Goal: Information Seeking & Learning: Learn about a topic

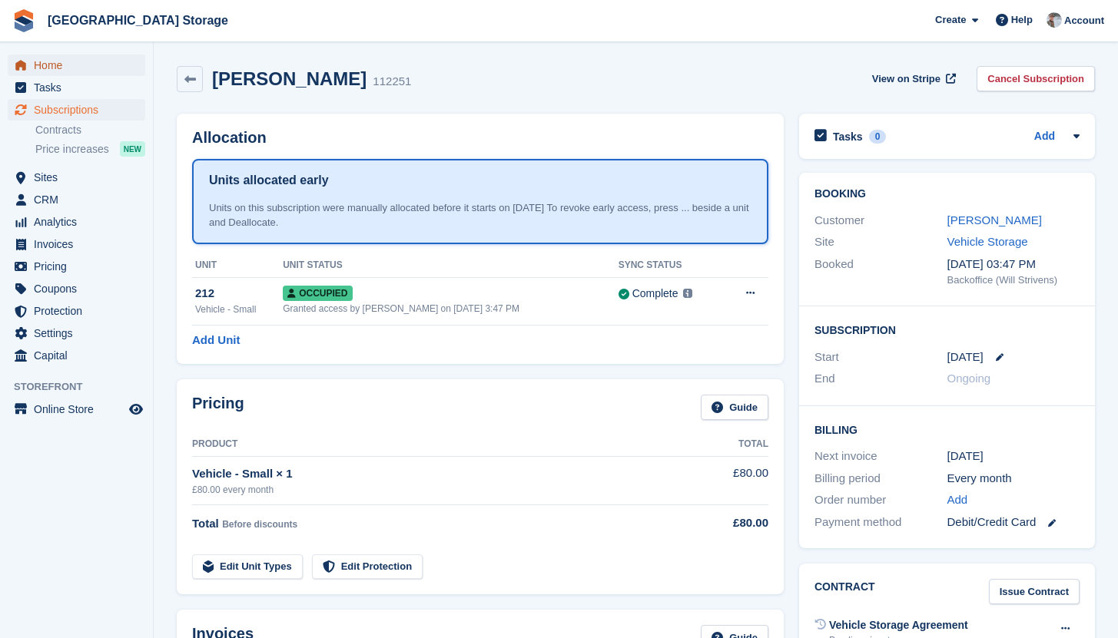
click at [68, 65] on span "Home" at bounding box center [80, 66] width 92 height 22
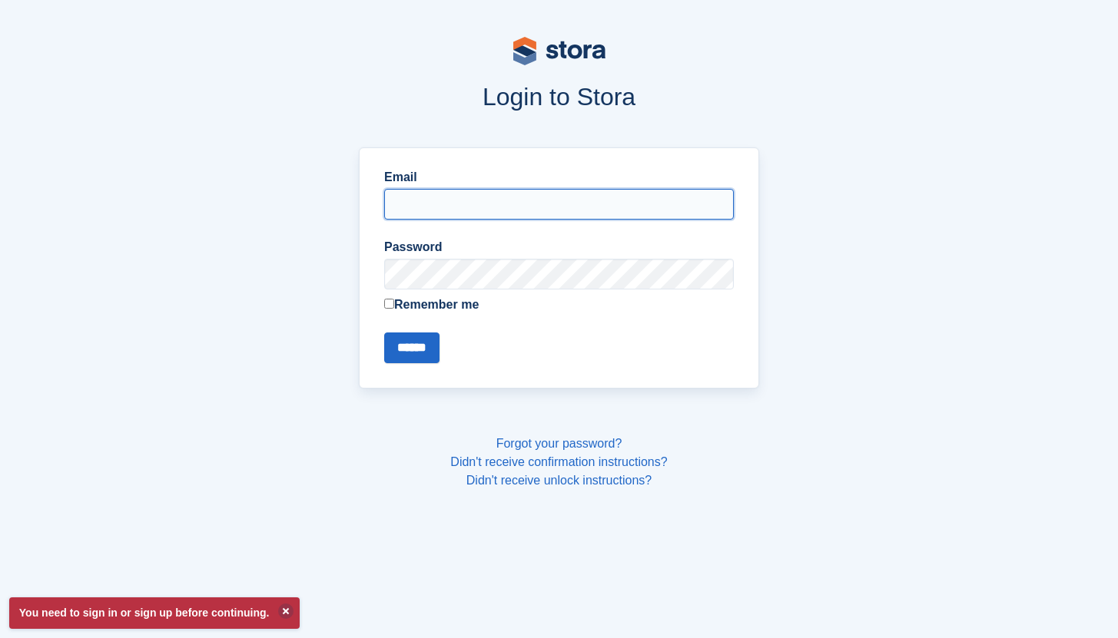
type input "**********"
click at [384, 333] on input "******" at bounding box center [411, 348] width 55 height 31
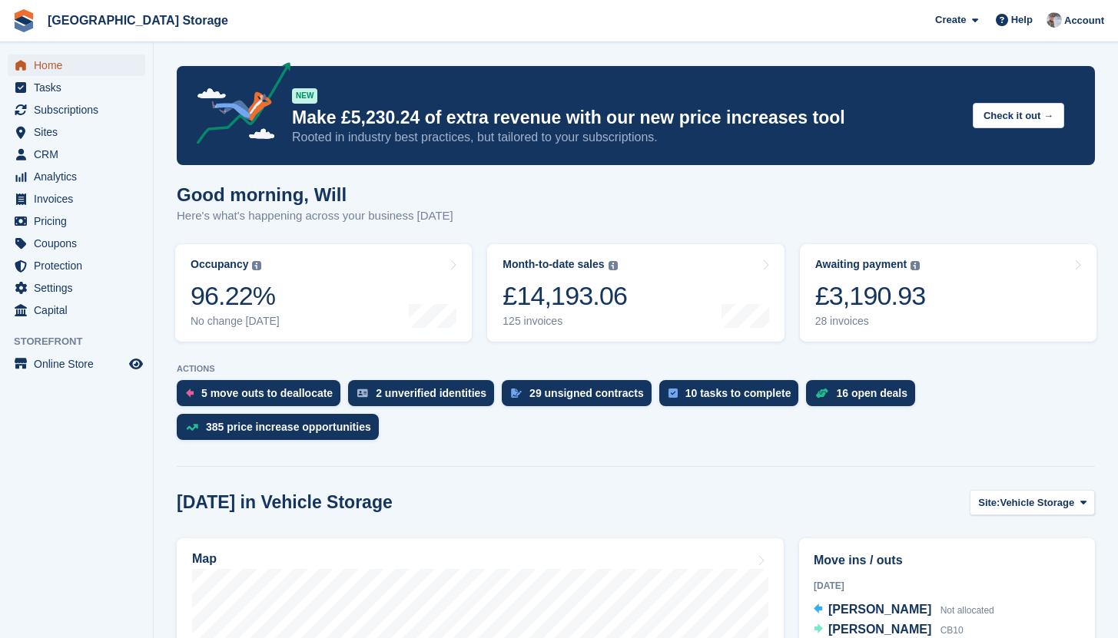
click at [68, 71] on span "Home" at bounding box center [80, 66] width 92 height 22
click at [52, 84] on span "Tasks" at bounding box center [80, 88] width 92 height 22
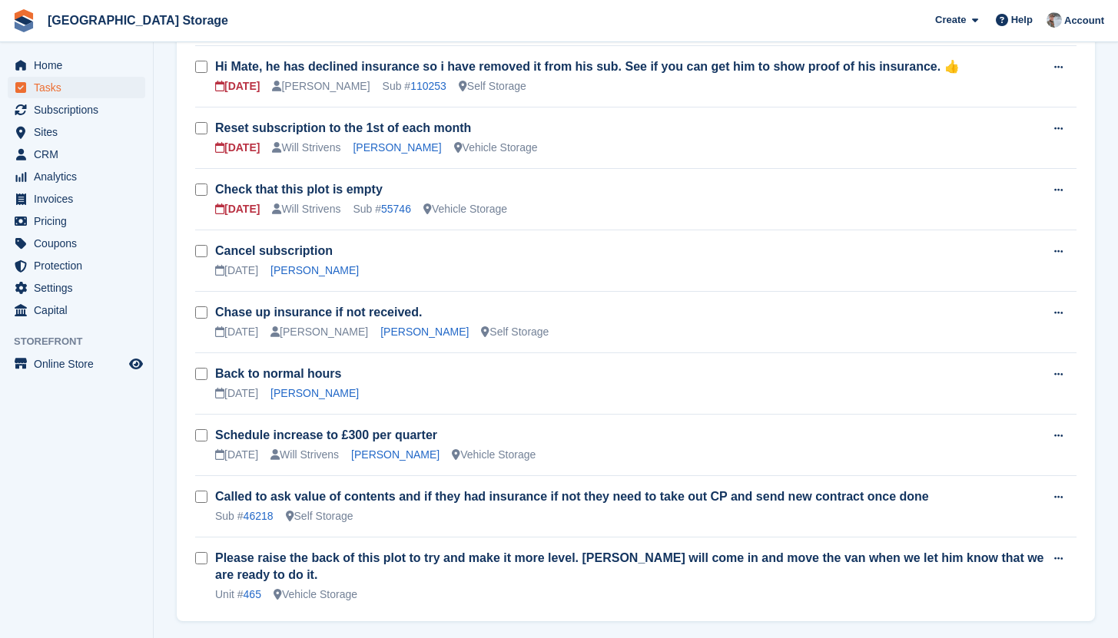
scroll to position [242, 0]
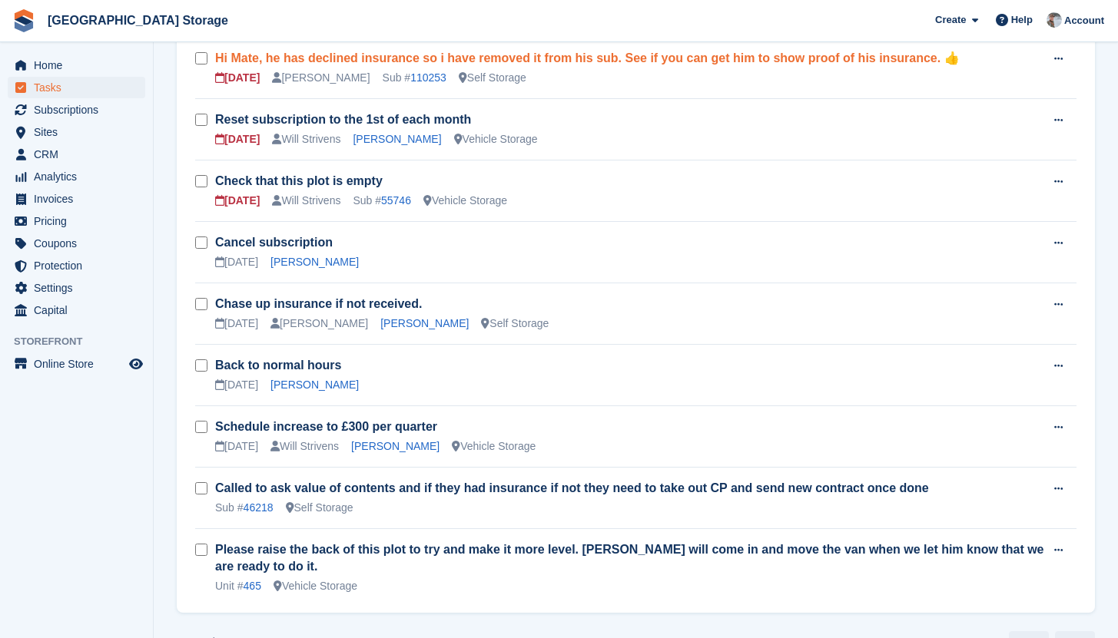
click at [555, 61] on link "Hi Mate, he has declined insurance so i have removed it from his sub. See if yo…" at bounding box center [587, 57] width 744 height 13
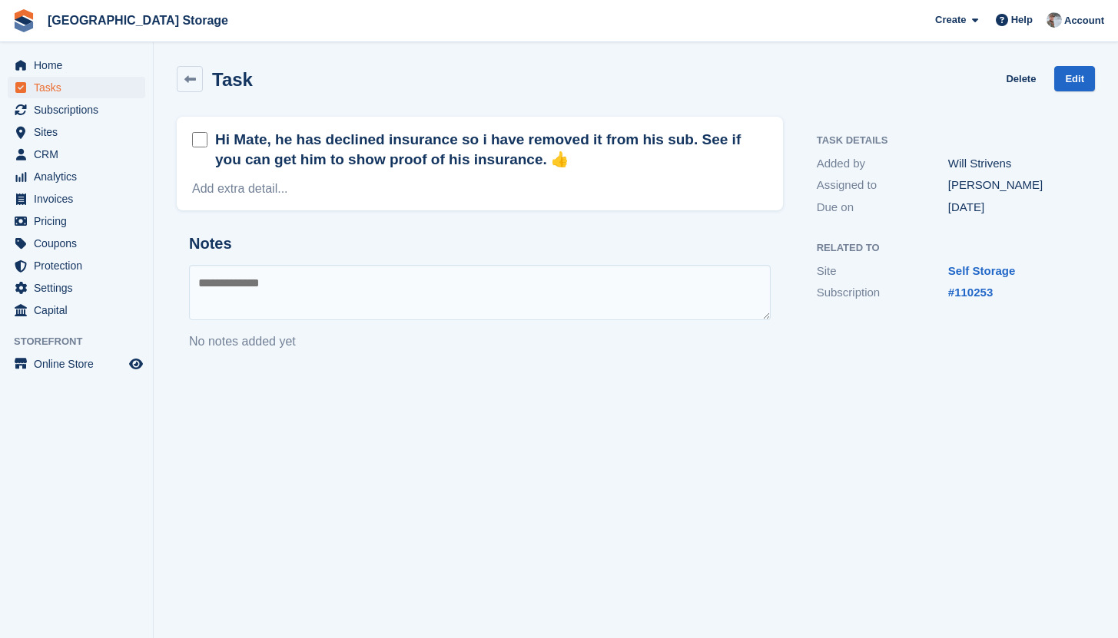
click at [435, 164] on h2 "Hi Mate, he has declined insurance so i have removed it from his sub. See if yo…" at bounding box center [491, 150] width 552 height 40
click at [961, 300] on div "#110253" at bounding box center [1013, 293] width 131 height 18
click at [979, 297] on link "#110253" at bounding box center [970, 292] width 45 height 13
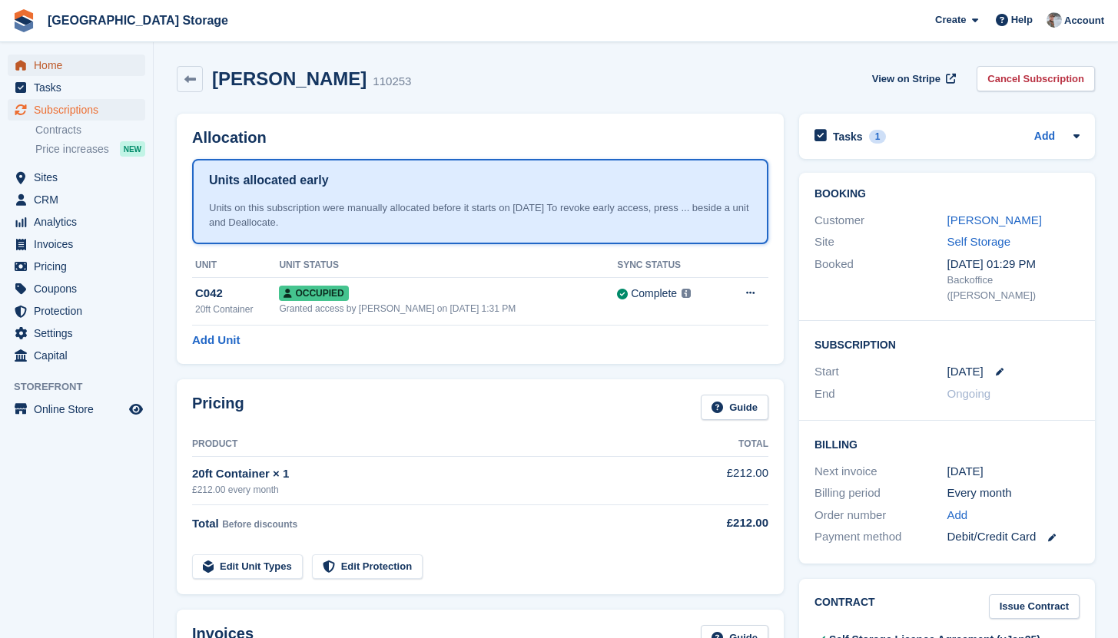
click at [41, 59] on span "Home" at bounding box center [80, 66] width 92 height 22
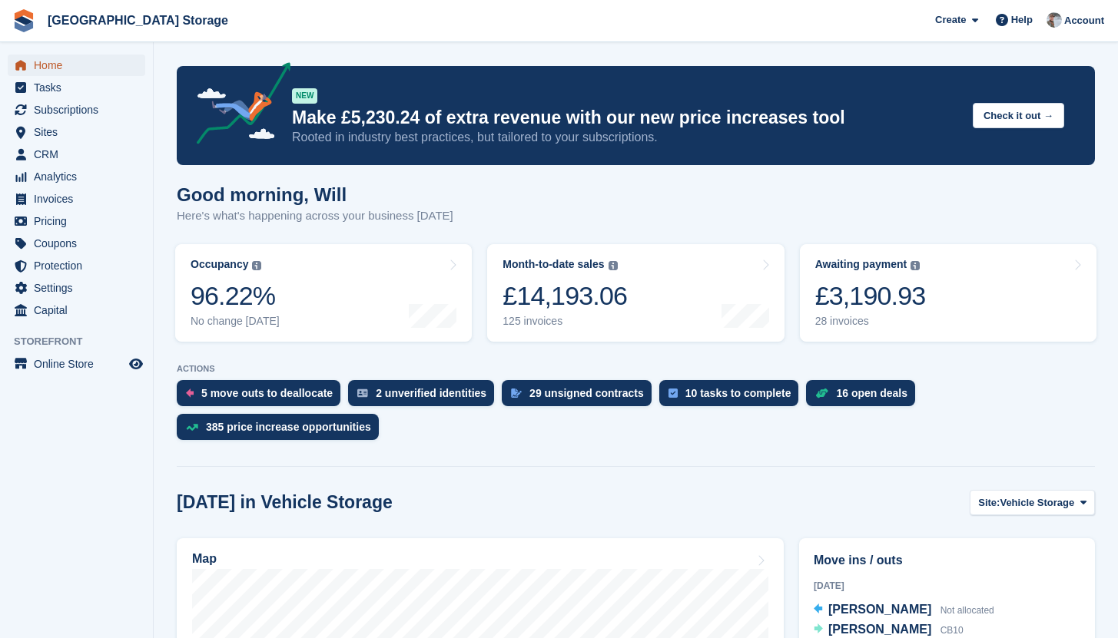
click at [55, 68] on span "Home" at bounding box center [80, 66] width 92 height 22
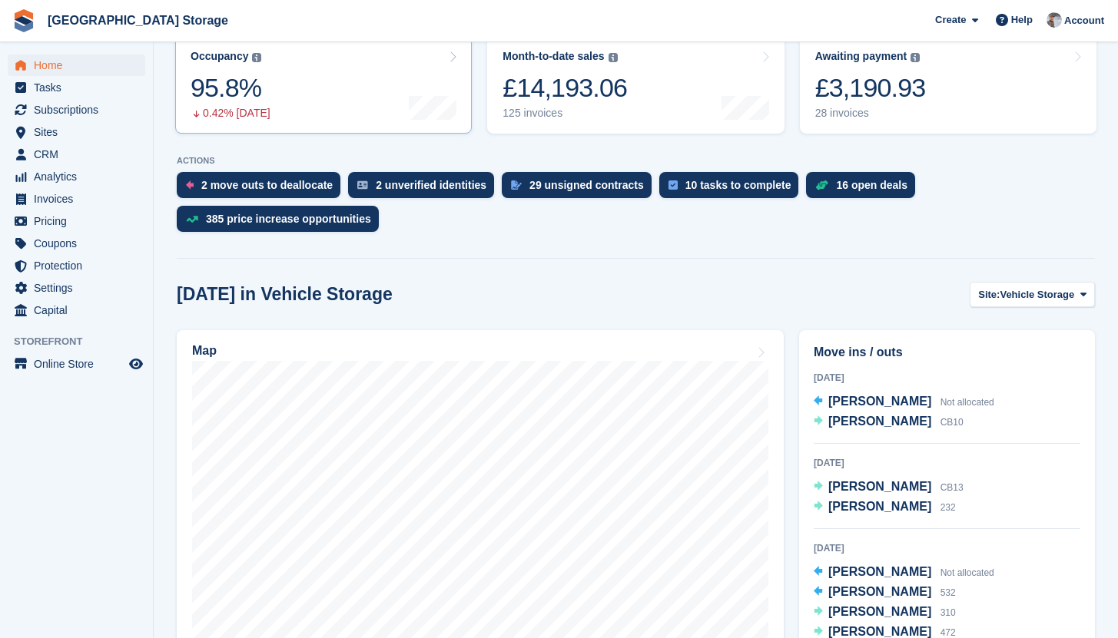
click at [240, 108] on div "0.42% today" at bounding box center [231, 113] width 80 height 13
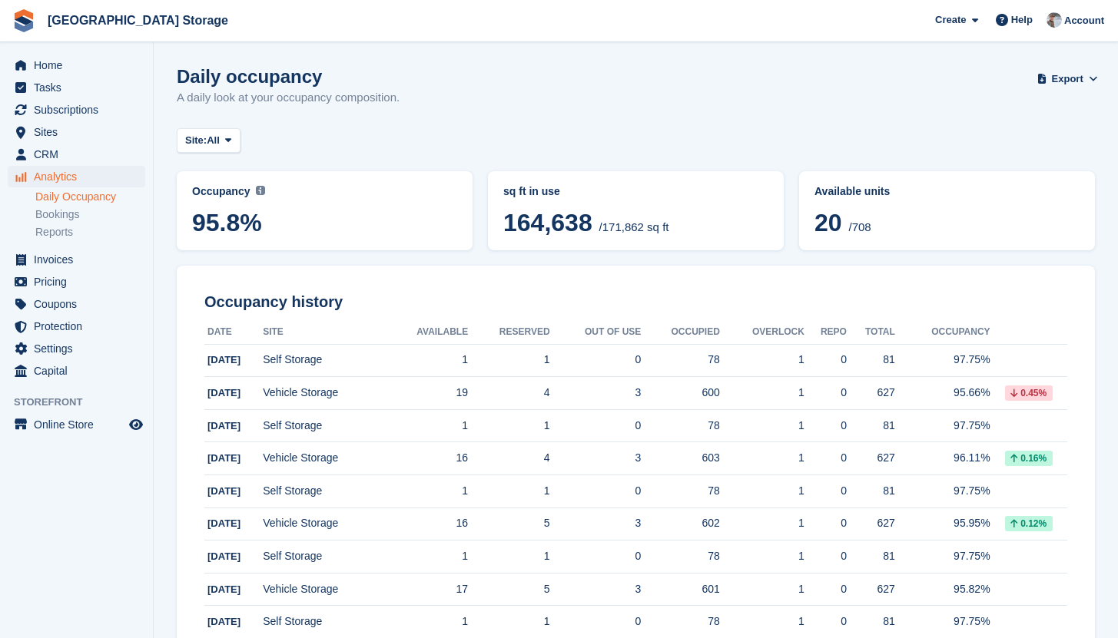
click at [231, 141] on icon at bounding box center [228, 140] width 6 height 10
click at [244, 213] on link "Vehicle Storage" at bounding box center [251, 205] width 134 height 28
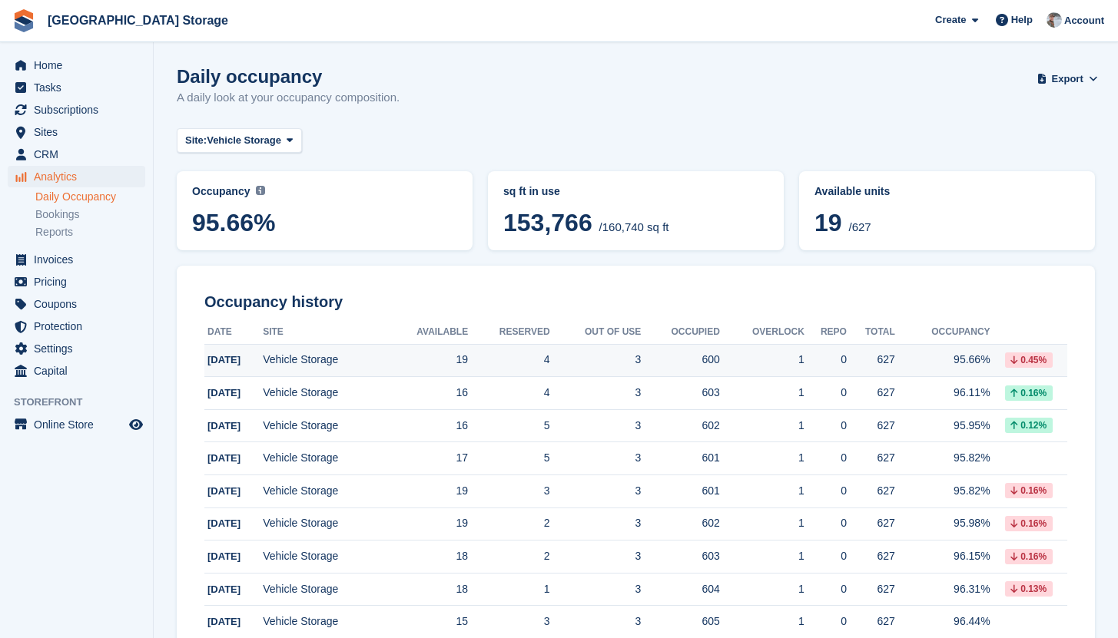
click at [966, 360] on td "95.66%" at bounding box center [942, 360] width 95 height 33
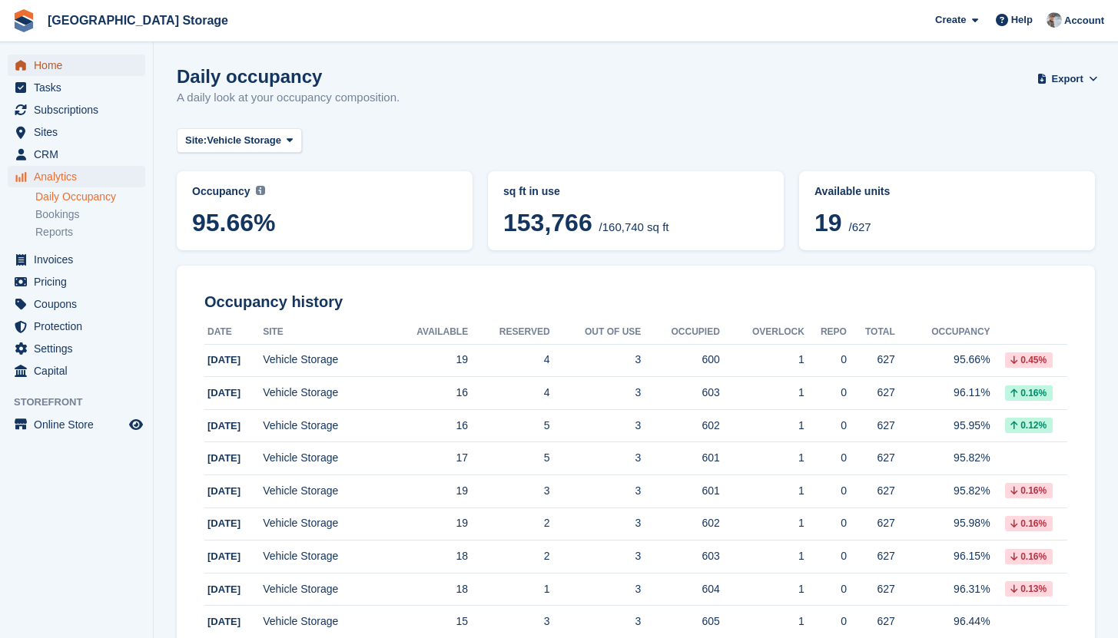
click at [51, 72] on span "Home" at bounding box center [80, 66] width 92 height 22
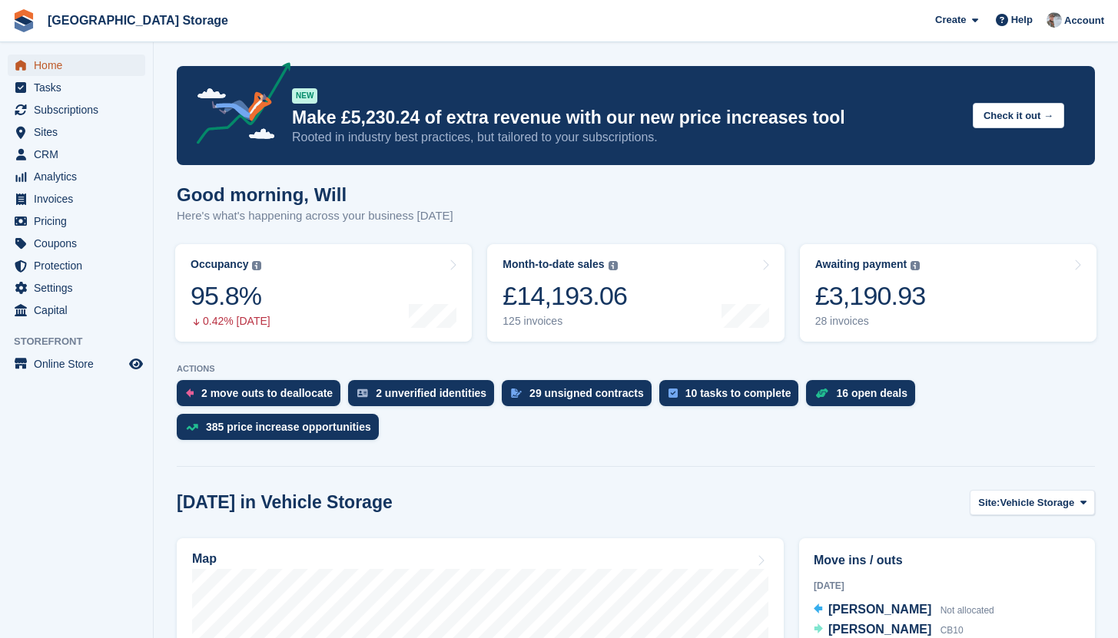
click at [52, 62] on span "Home" at bounding box center [80, 66] width 92 height 22
click at [45, 67] on span "Home" at bounding box center [80, 66] width 92 height 22
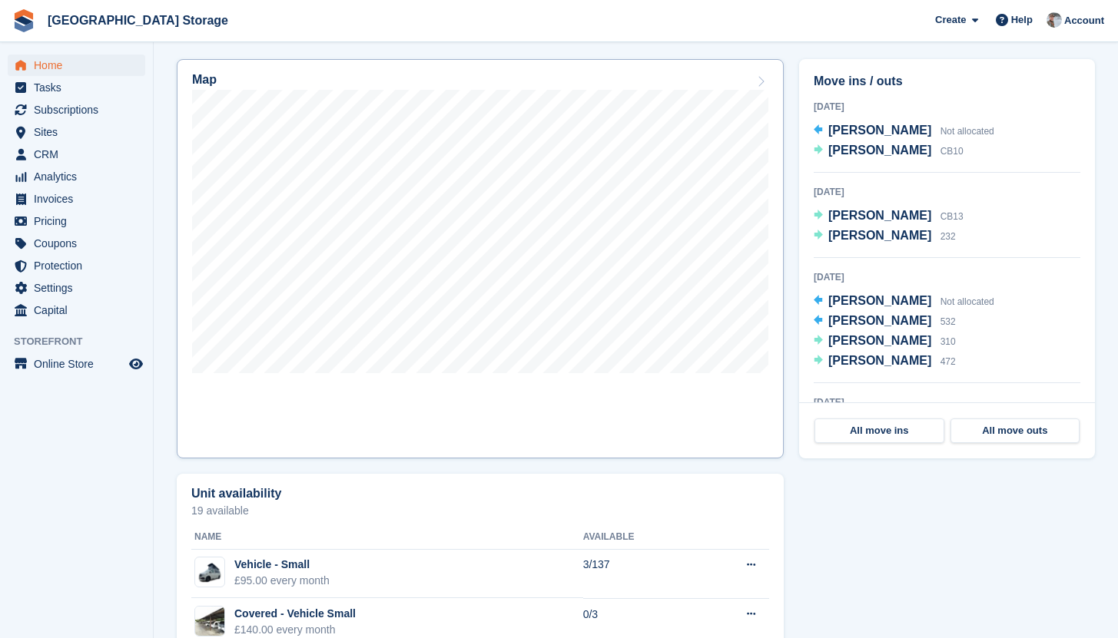
scroll to position [481, 0]
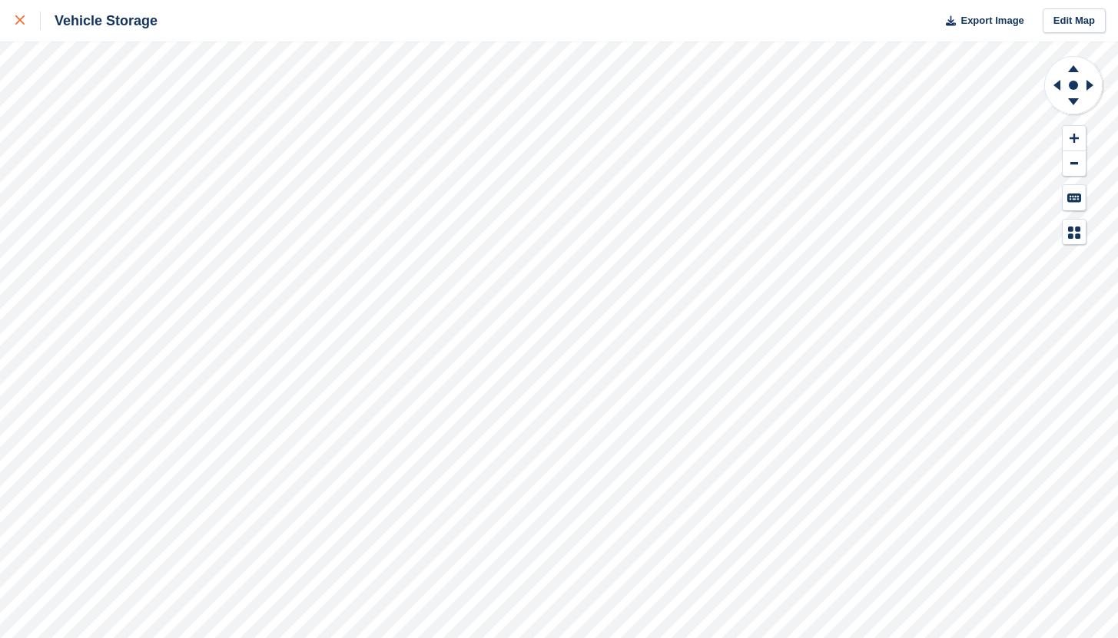
click at [25, 26] on div at bounding box center [27, 21] width 25 height 18
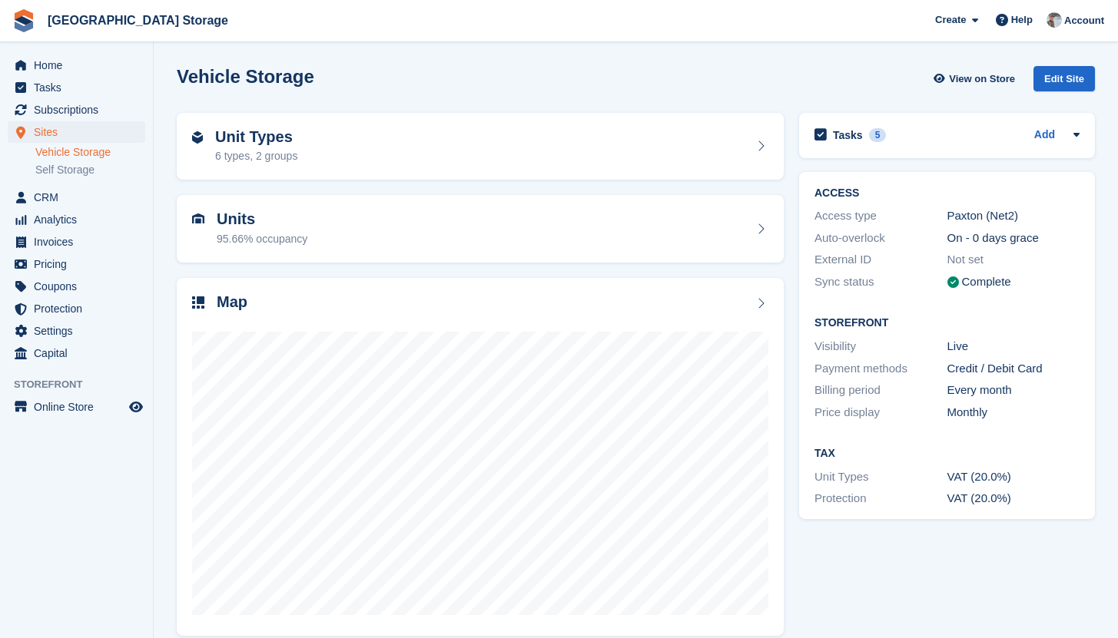
scroll to position [17, 0]
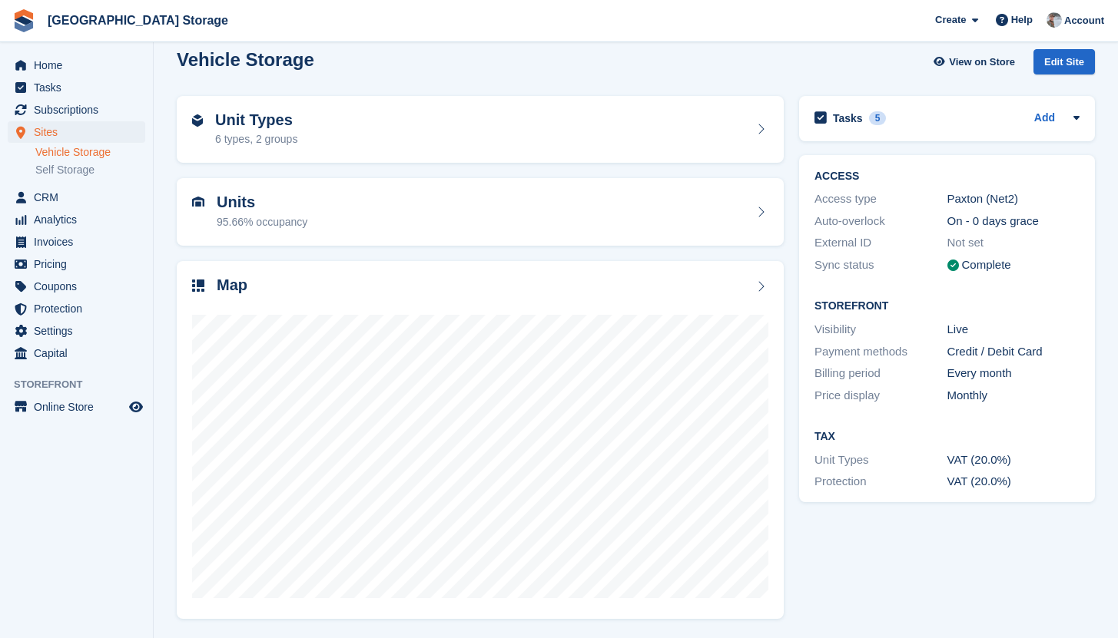
click at [793, 384] on div "ACCESS Access type Paxton (Net2) Auto-overlock On - 0 days grace External ID No…" at bounding box center [946, 328] width 311 height 363
click at [63, 68] on span "Home" at bounding box center [80, 66] width 92 height 22
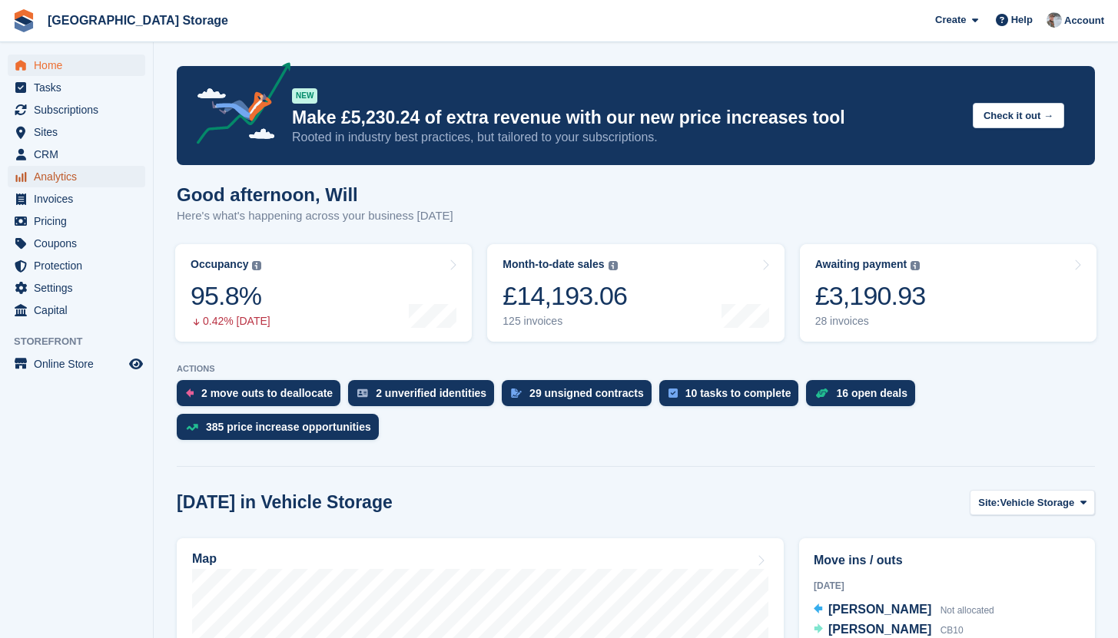
click at [54, 176] on span "Analytics" at bounding box center [80, 177] width 92 height 22
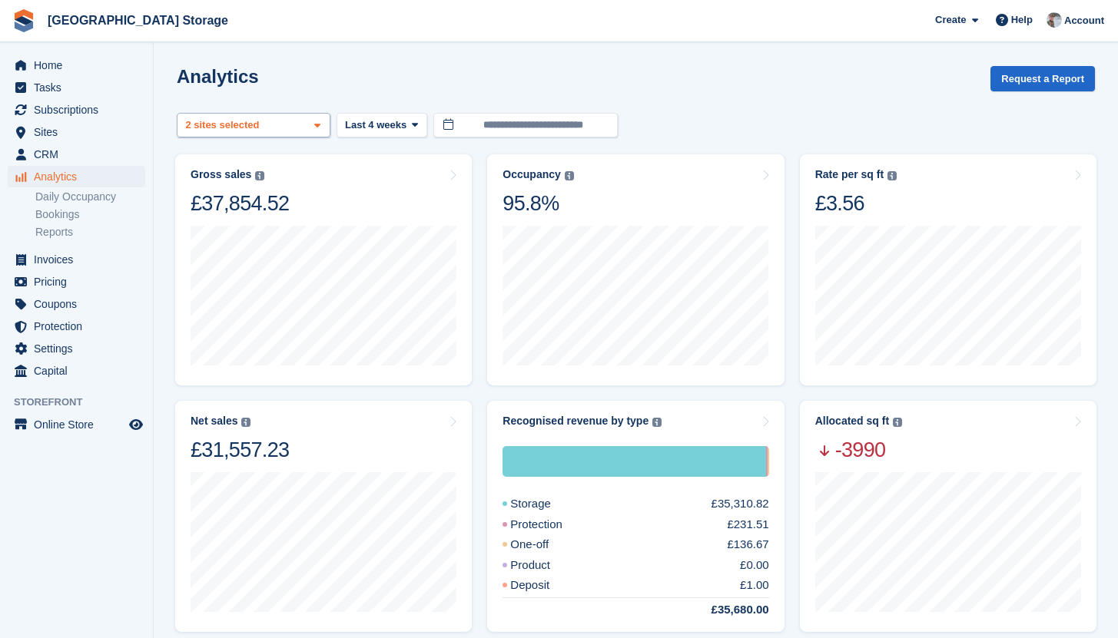
click at [229, 125] on div "2 sites selected" at bounding box center [224, 125] width 82 height 15
click at [219, 224] on div "Self Storage" at bounding box center [254, 222] width 140 height 25
select select "****"
click at [637, 123] on div "**********" at bounding box center [636, 125] width 918 height 25
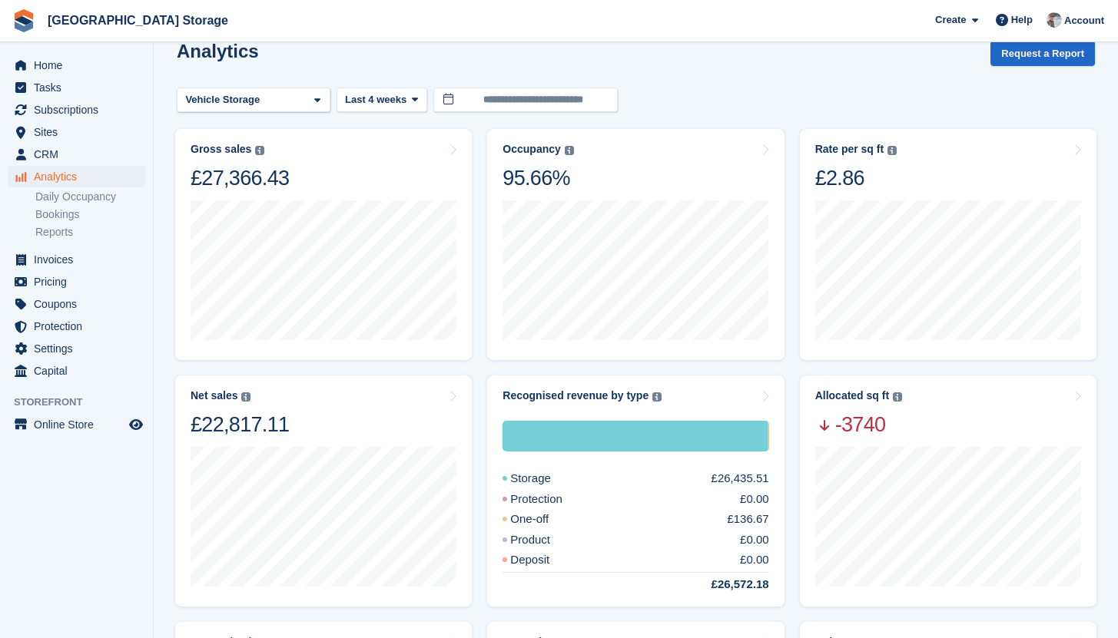
scroll to position [28, 0]
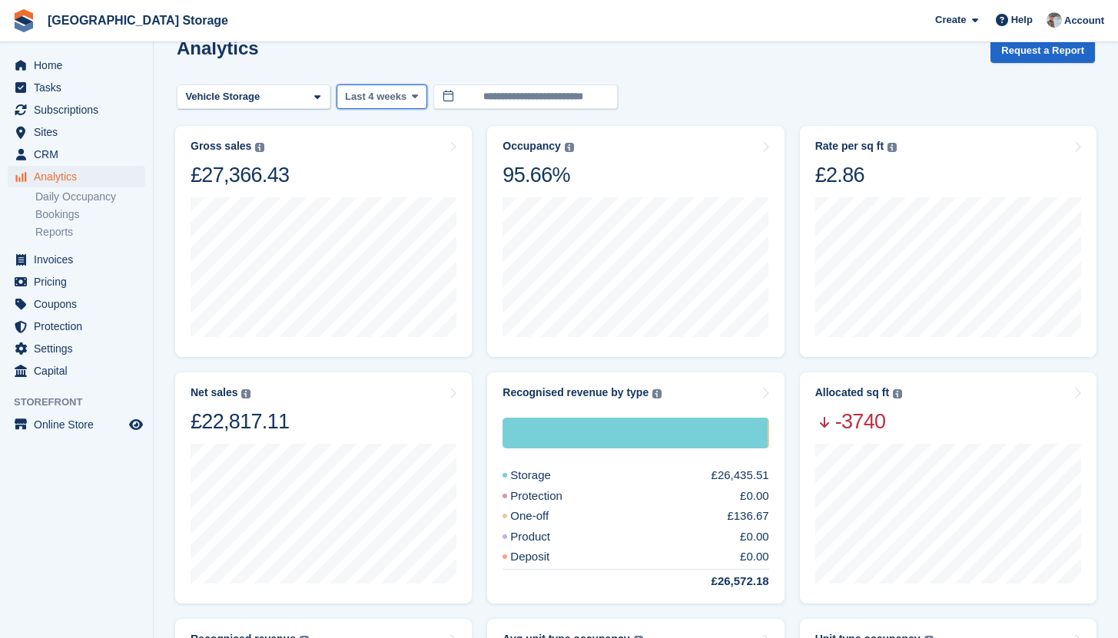
click at [404, 107] on button "Last 4 weeks" at bounding box center [381, 97] width 91 height 25
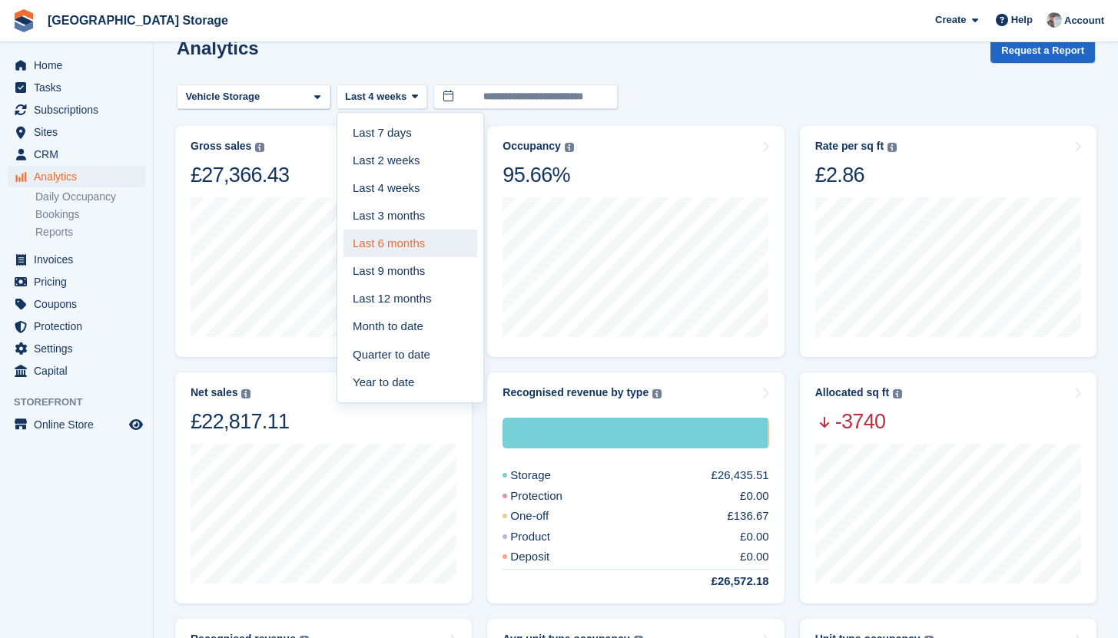
click at [403, 242] on link "Last 6 months" at bounding box center [410, 244] width 134 height 28
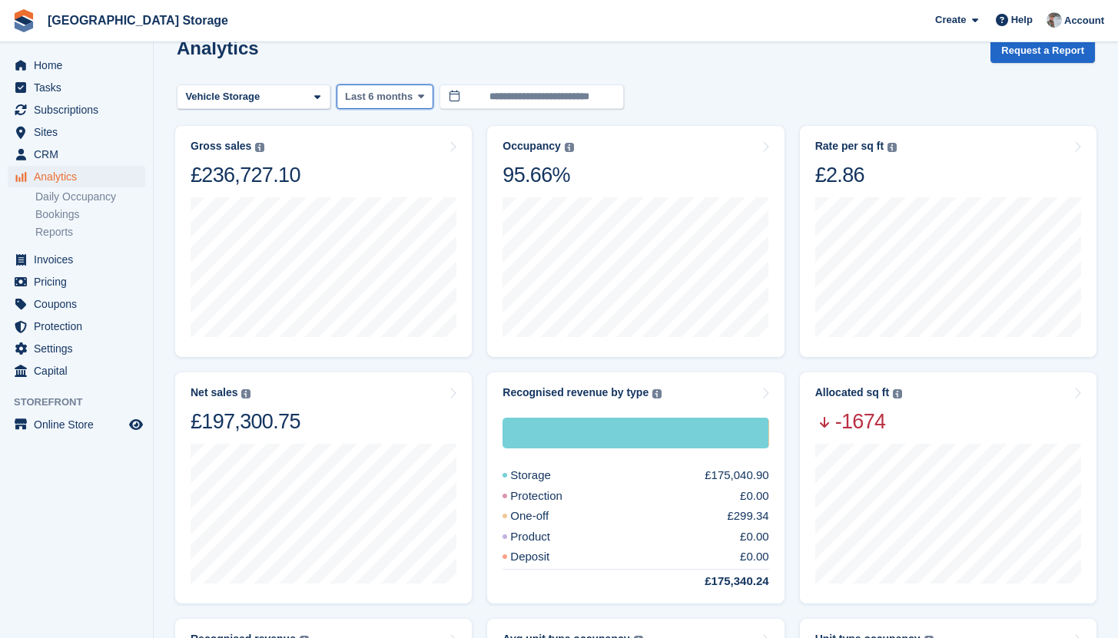
click at [385, 98] on span "Last 6 months" at bounding box center [379, 96] width 68 height 15
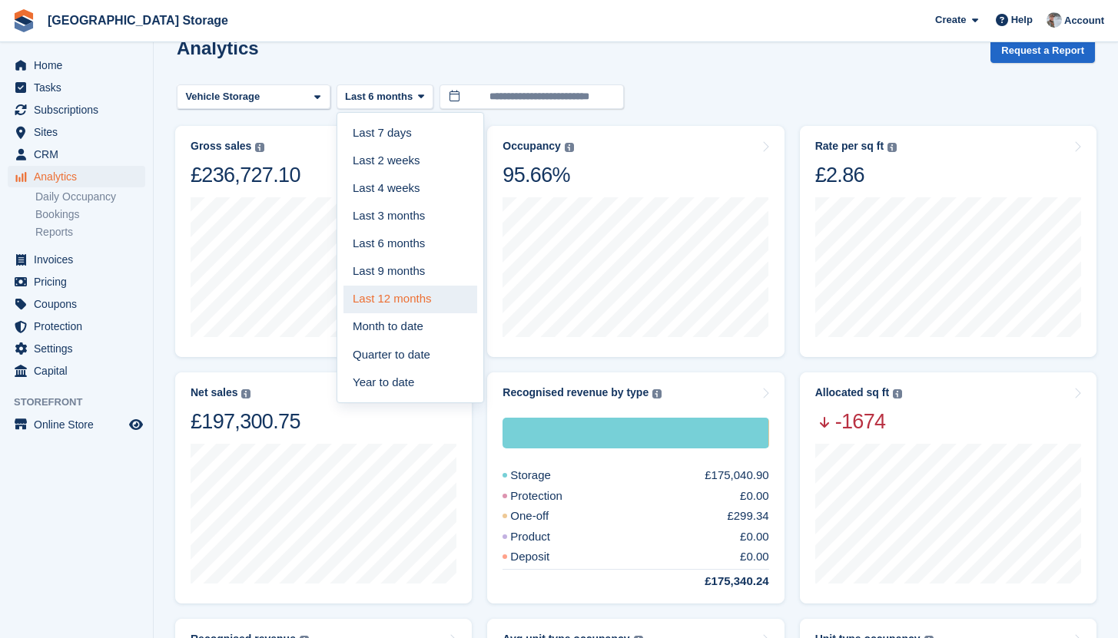
click at [410, 306] on link "Last 12 months" at bounding box center [410, 300] width 134 height 28
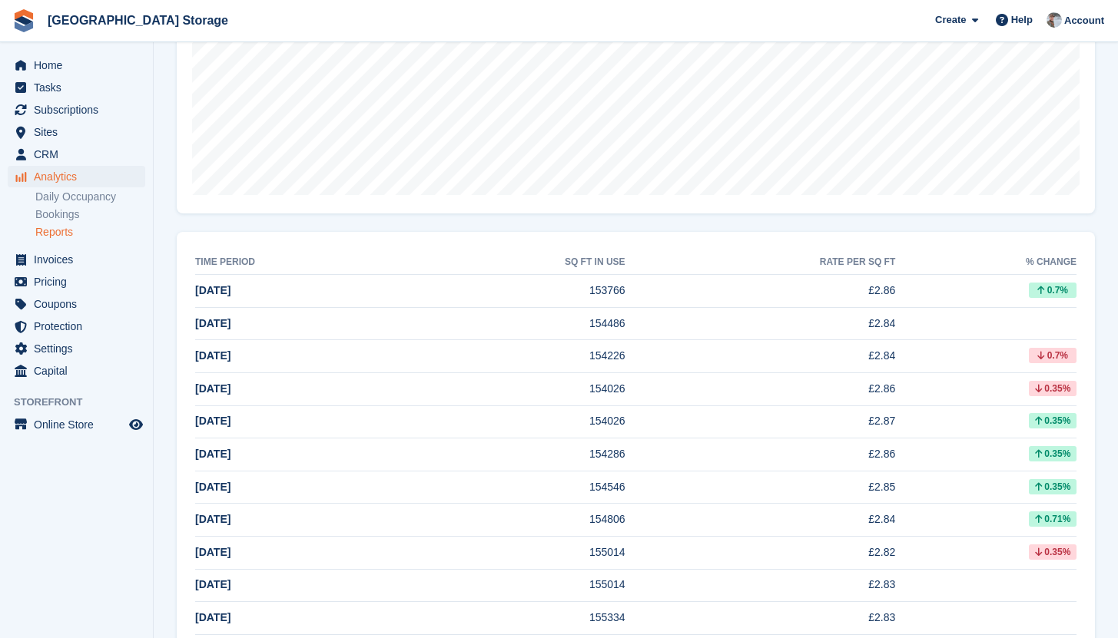
scroll to position [374, 0]
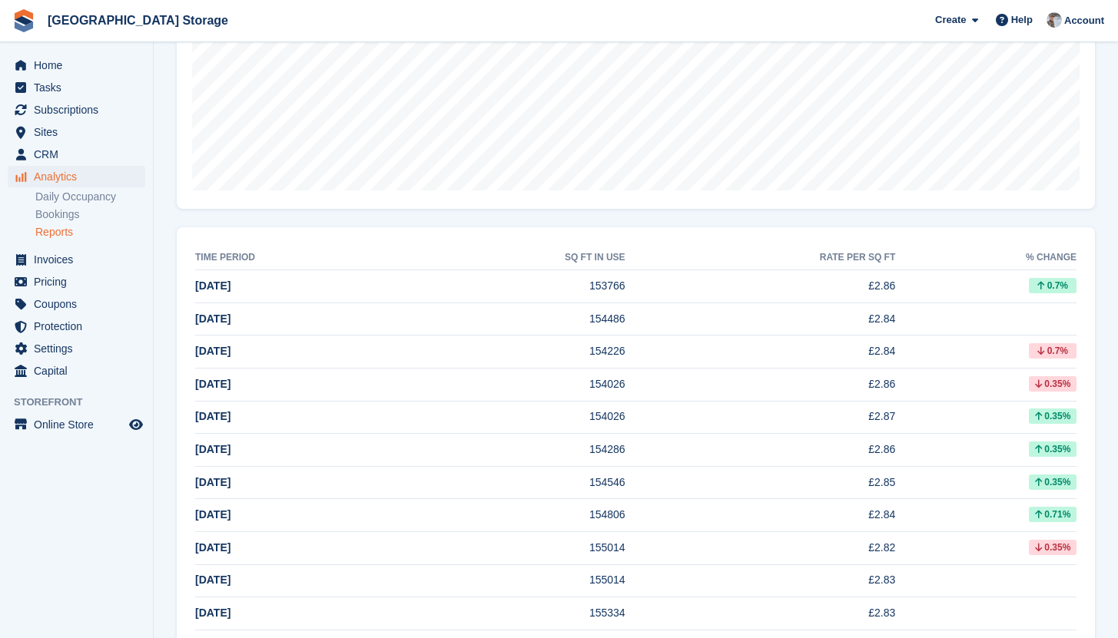
click at [625, 287] on td "153766" at bounding box center [517, 286] width 216 height 33
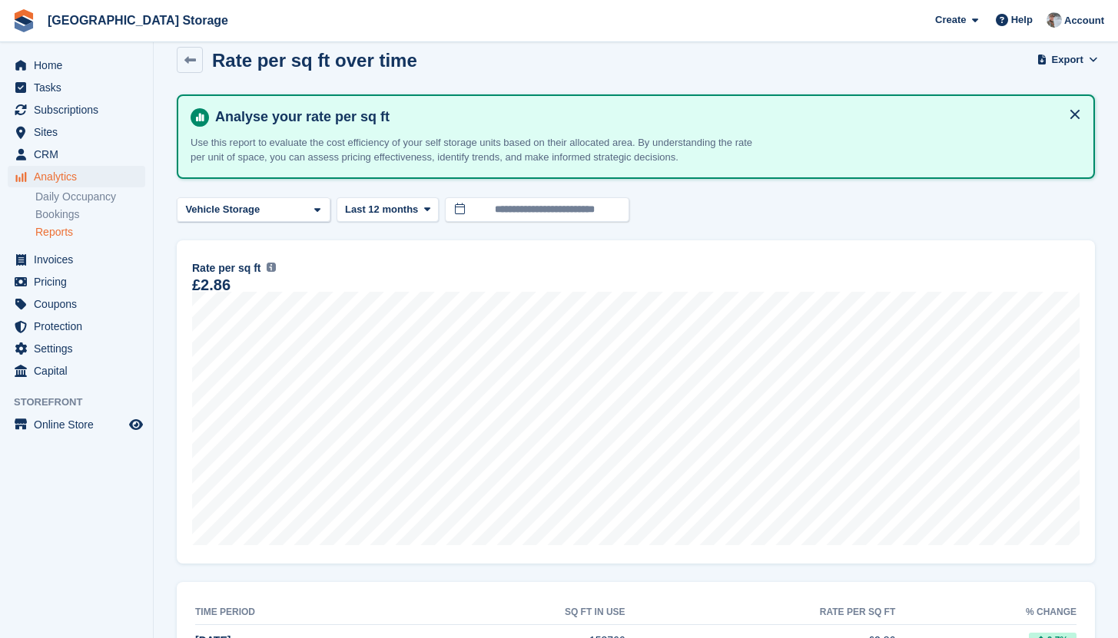
scroll to position [22, 0]
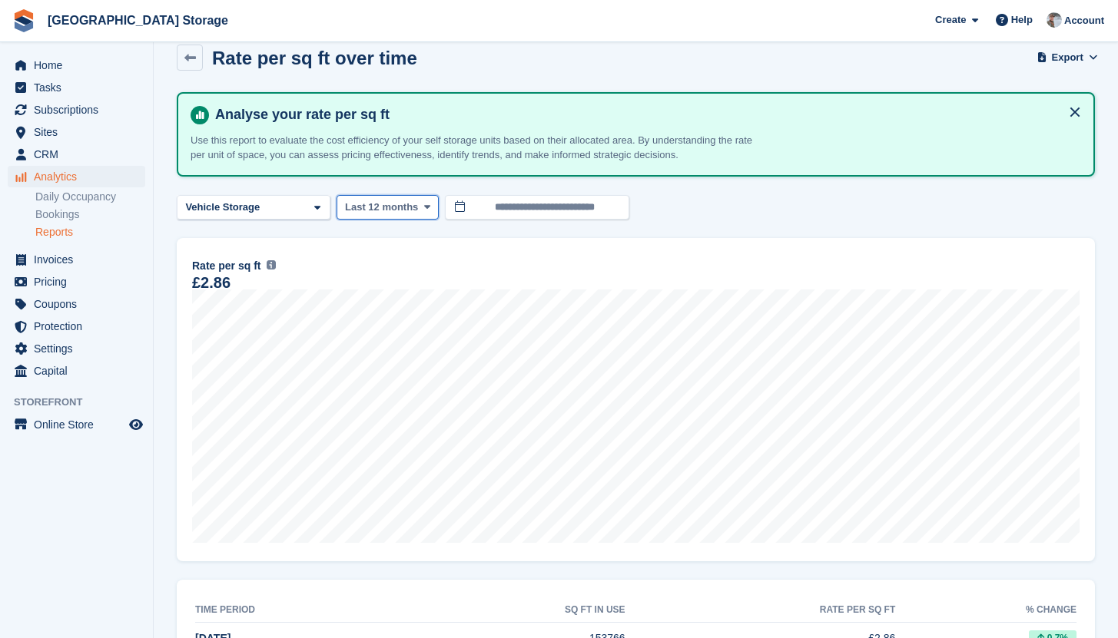
click at [376, 212] on span "Last 12 months" at bounding box center [381, 207] width 73 height 15
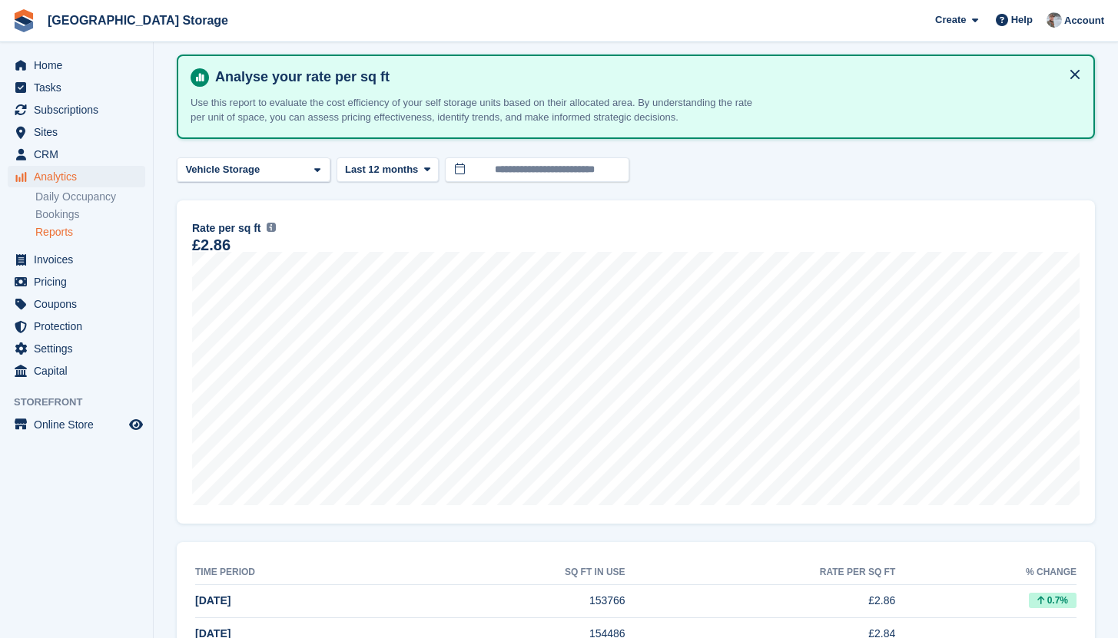
scroll to position [65, 0]
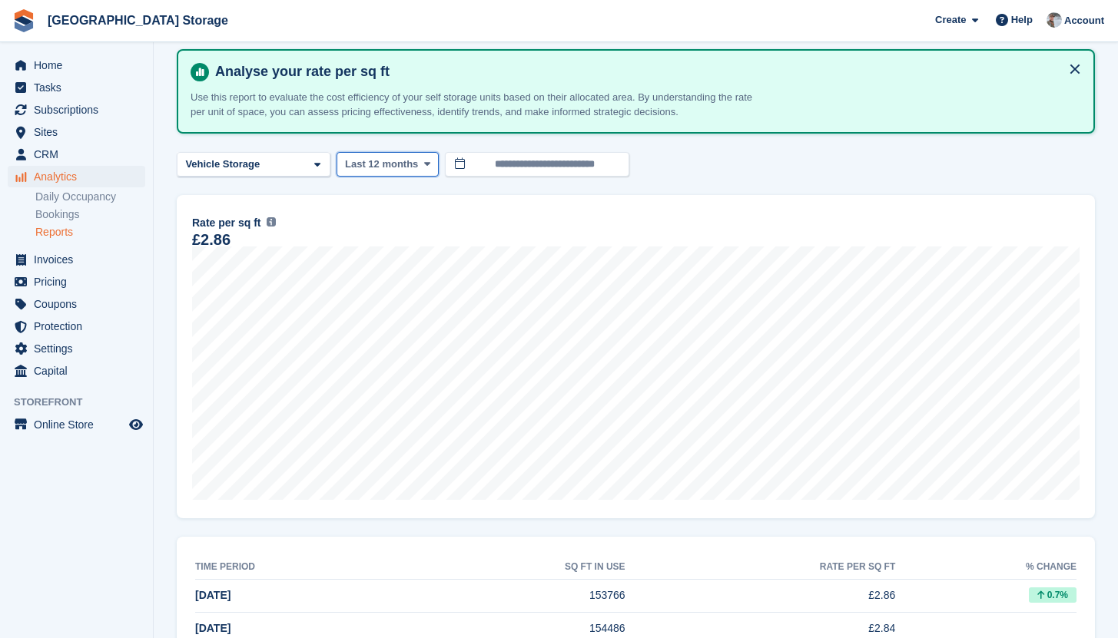
click at [400, 165] on span "Last 12 months" at bounding box center [381, 164] width 73 height 15
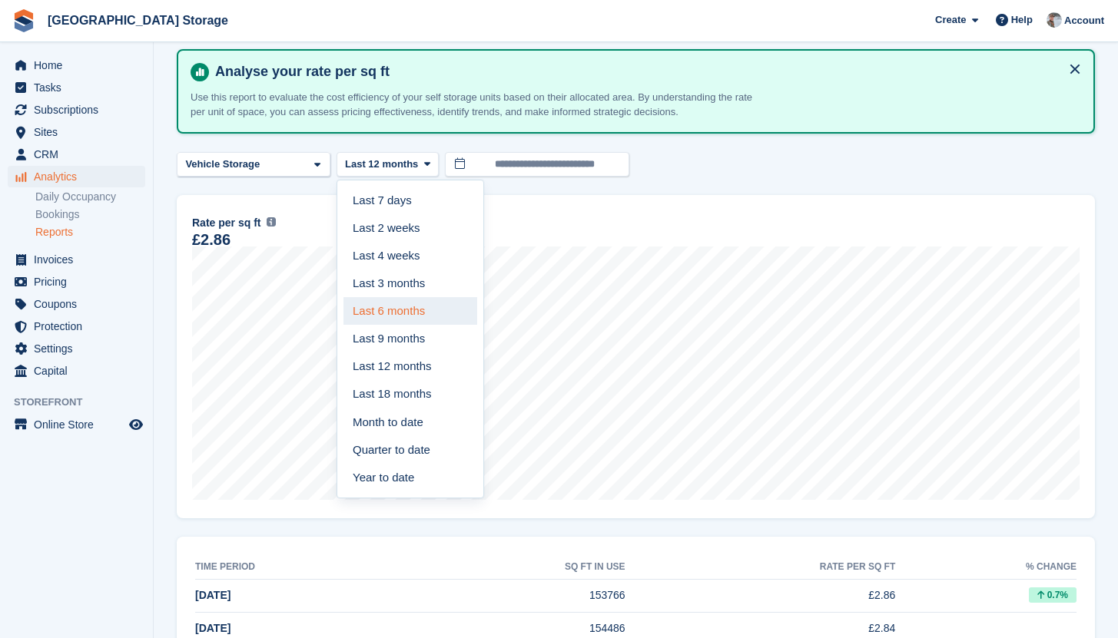
click at [399, 315] on link "Last 6 months" at bounding box center [410, 311] width 134 height 28
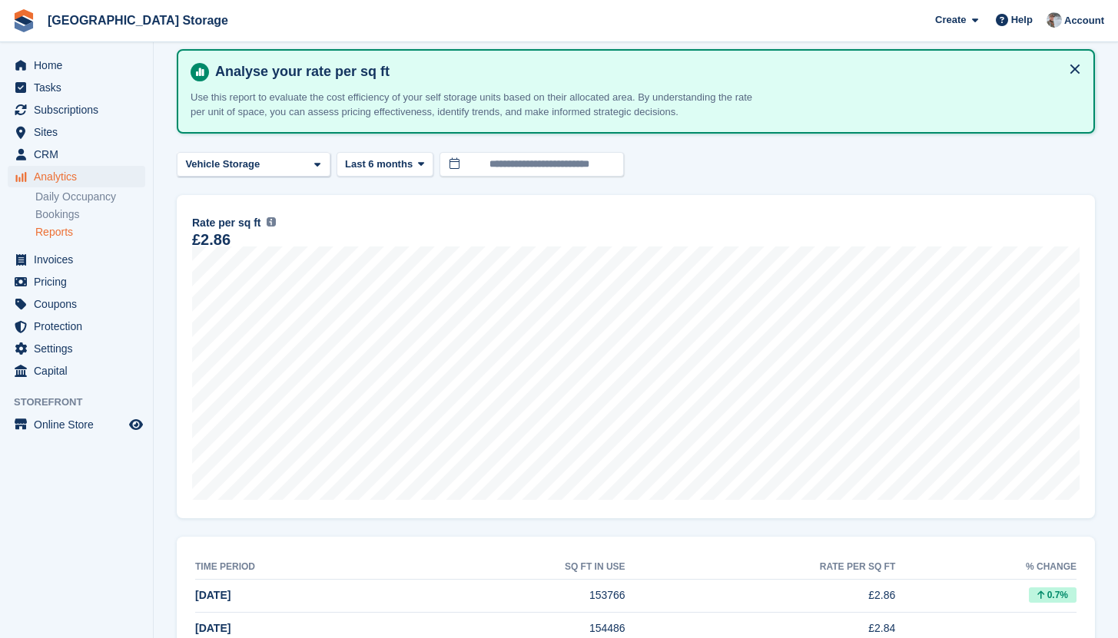
click at [821, 166] on div "**********" at bounding box center [636, 164] width 918 height 25
